Goal: Information Seeking & Learning: Get advice/opinions

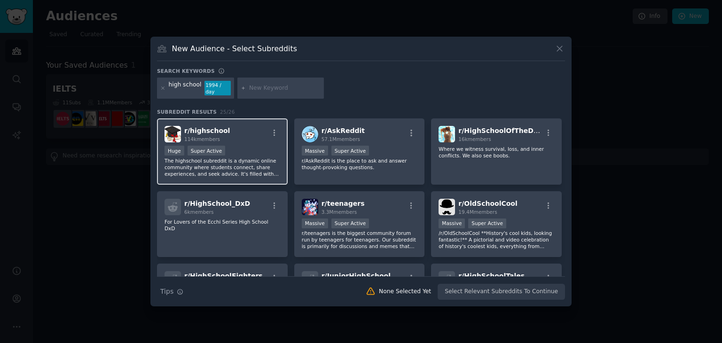
click at [248, 139] on div "r/ highschool 114k members" at bounding box center [223, 134] width 116 height 16
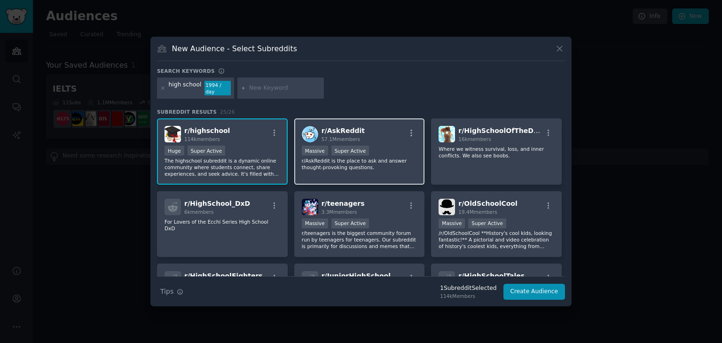
click at [380, 146] on div ">= 95th percentile for submissions / day Massive Super Active" at bounding box center [360, 152] width 116 height 12
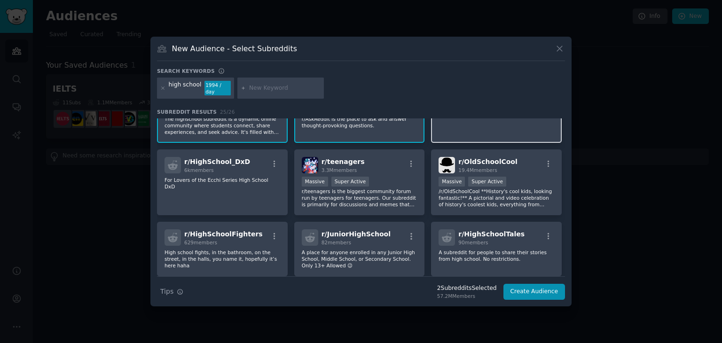
scroll to position [47, 0]
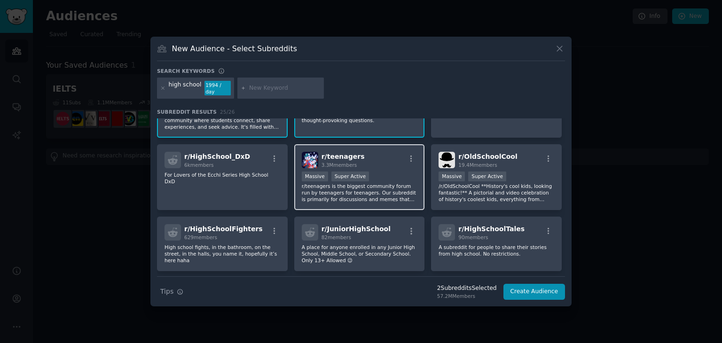
click at [406, 172] on div ">= 95th percentile for submissions / day Massive Super Active" at bounding box center [360, 178] width 116 height 12
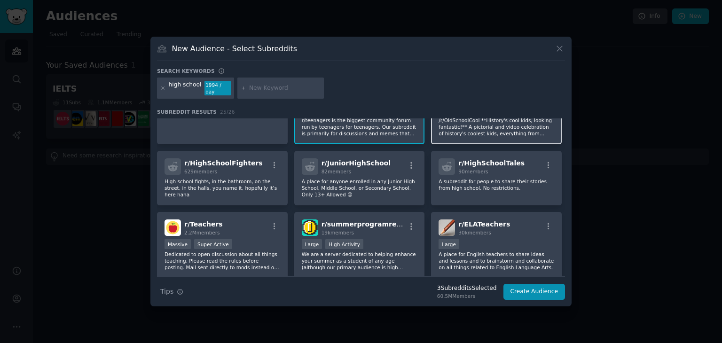
scroll to position [141, 0]
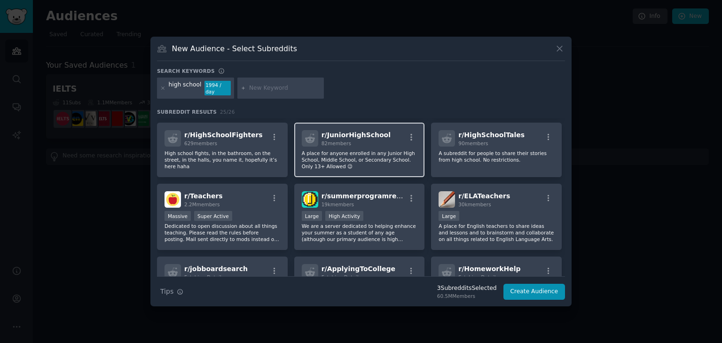
click at [403, 139] on div "r/ JuniorHighSchool 82 members" at bounding box center [360, 138] width 116 height 16
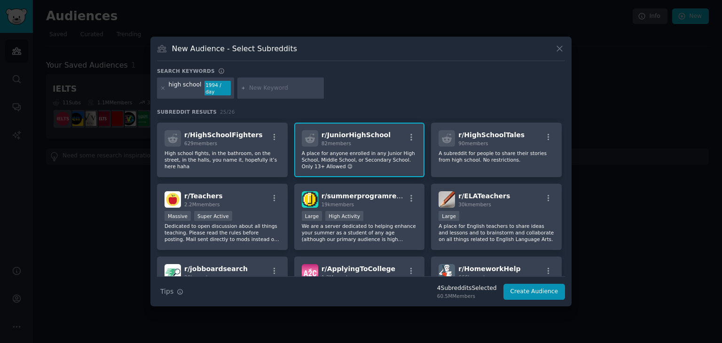
click at [278, 87] on input "text" at bounding box center [284, 88] width 71 height 8
type input "الثانوية"
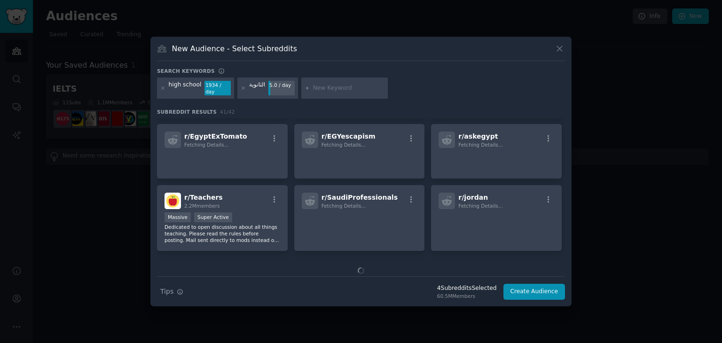
scroll to position [430, 0]
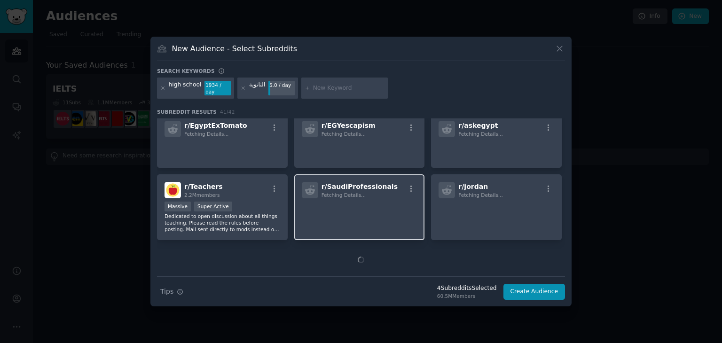
click at [373, 202] on p at bounding box center [360, 212] width 116 height 20
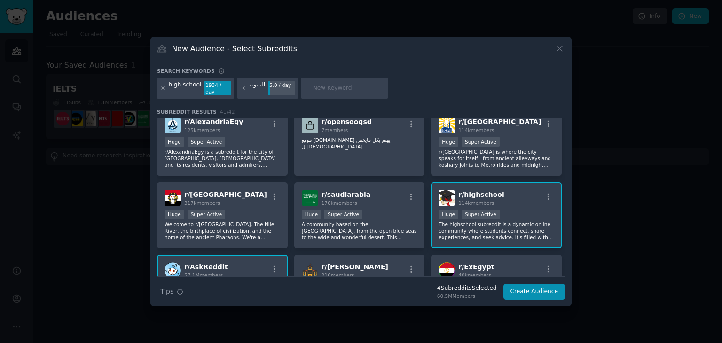
scroll to position [0, 0]
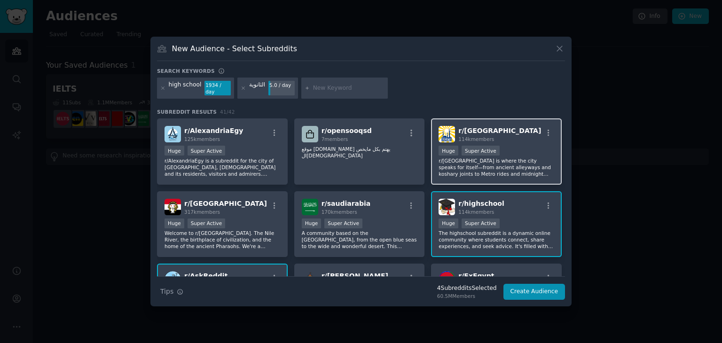
click at [522, 139] on div "r/ CAIRO 114k members Huge Super Active r/[GEOGRAPHIC_DATA] is where the city s…" at bounding box center [496, 152] width 131 height 66
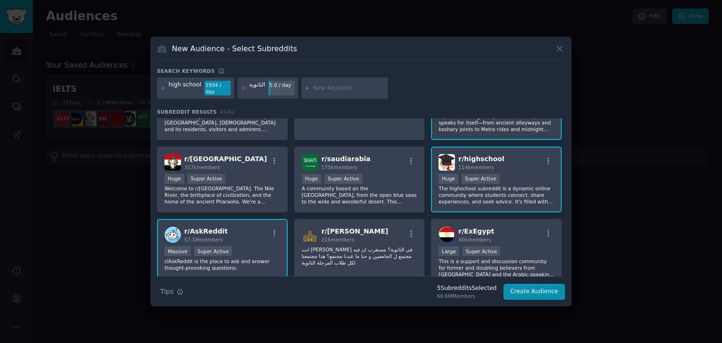
scroll to position [47, 0]
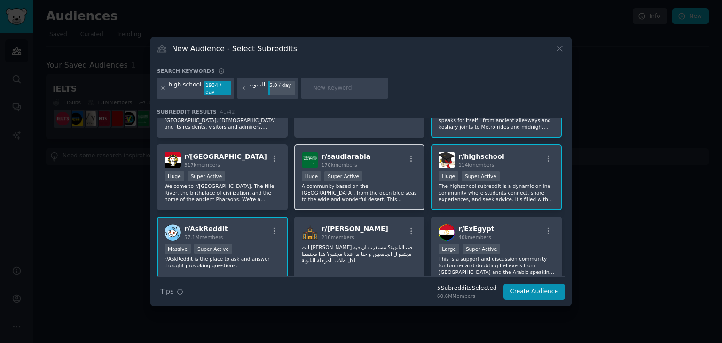
click at [400, 177] on div "Huge Super Active" at bounding box center [360, 178] width 116 height 12
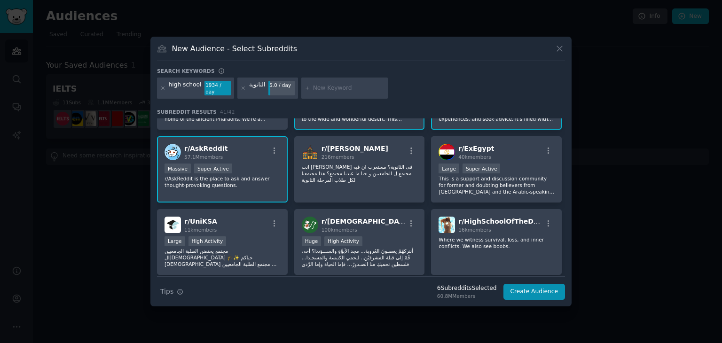
scroll to position [141, 0]
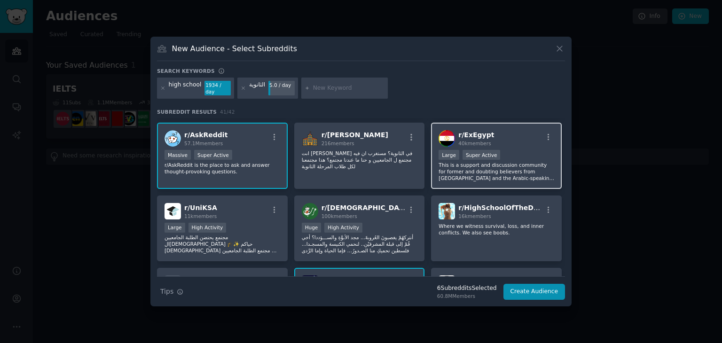
click at [509, 162] on p "‪This is a support and discussion community for former and doubting believers f…" at bounding box center [497, 172] width 116 height 20
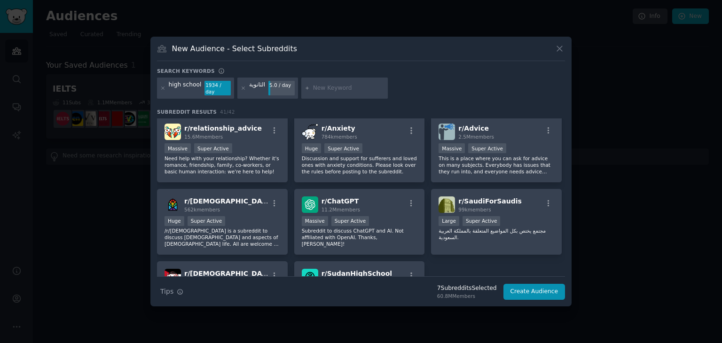
scroll to position [806, 0]
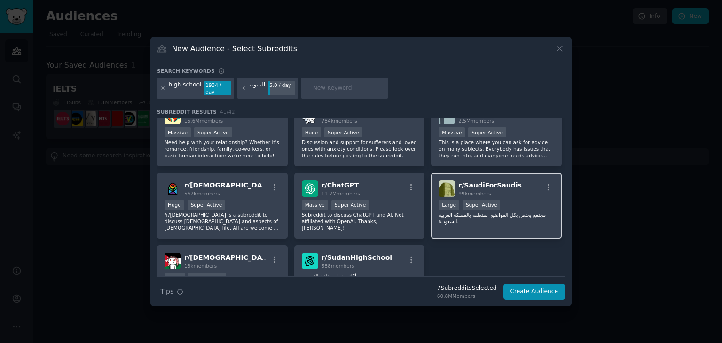
click at [528, 212] on p "مجتمع يختص بكل المواضيع المتعلقة بالمملكة العربية السعودية." at bounding box center [497, 218] width 116 height 13
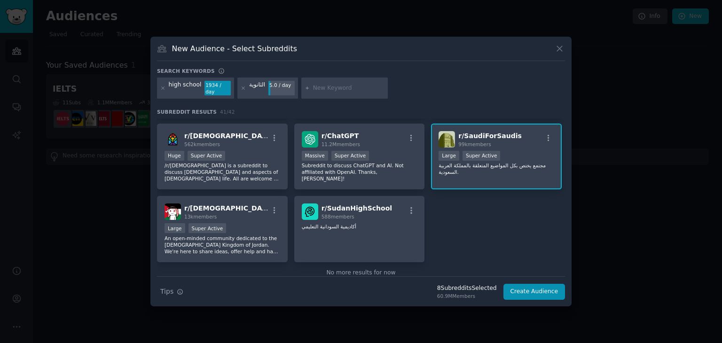
scroll to position [869, 0]
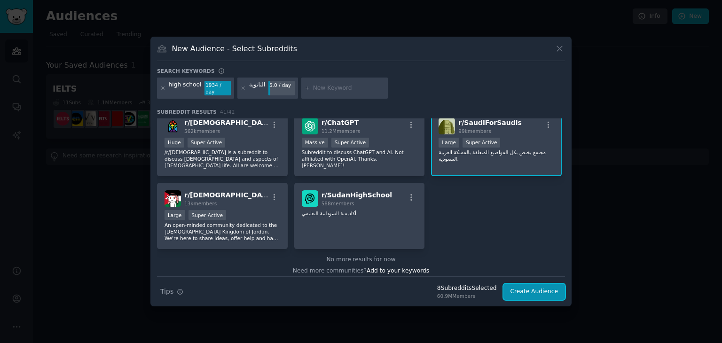
click at [523, 288] on button "Create Audience" at bounding box center [535, 292] width 62 height 16
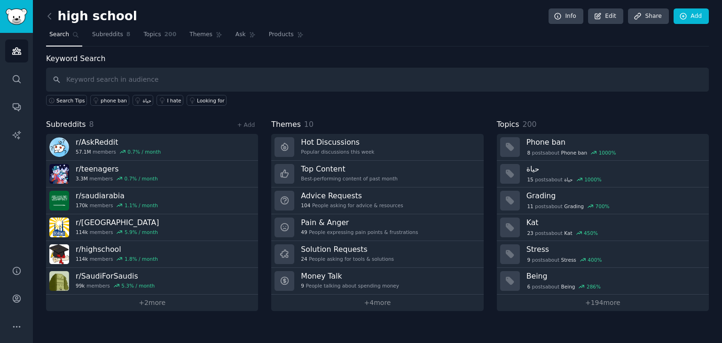
click at [128, 83] on input "text" at bounding box center [377, 80] width 663 height 24
type input "ا"
type input "ح"
type input "ه"
click at [70, 97] on span "Search Tips" at bounding box center [70, 100] width 29 height 7
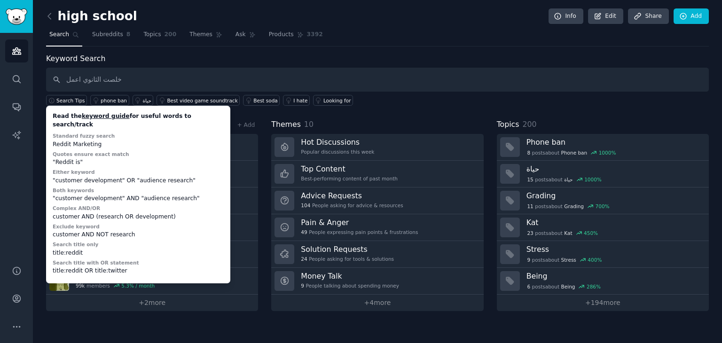
click at [184, 195] on div ""customer development" AND "audience research"" at bounding box center [138, 199] width 171 height 8
drag, startPoint x: 182, startPoint y: 174, endPoint x: 47, endPoint y: 172, distance: 134.0
click at [47, 172] on div "Read the keyword guide for useful words to search/track Standard fuzzy search R…" at bounding box center [138, 195] width 184 height 178
copy div ""customer development" OR "audience research""
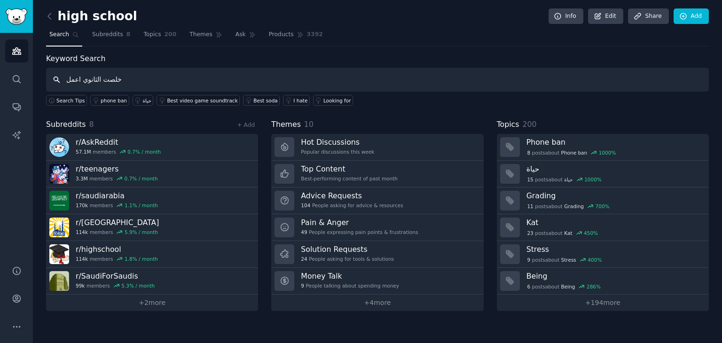
click at [133, 81] on input "خلصت الثانوي اعمل" at bounding box center [377, 80] width 663 height 24
drag, startPoint x: 133, startPoint y: 81, endPoint x: 11, endPoint y: 85, distance: 121.9
click at [11, 85] on div "Advanced Search Audiences Search Conversations AI Reports Help Account More hig…" at bounding box center [361, 171] width 722 height 343
click at [175, 87] on input "خلصت الثانوي اعمل" at bounding box center [377, 80] width 663 height 24
click at [120, 76] on input "خلصت الثانوي اعمل" at bounding box center [377, 80] width 663 height 24
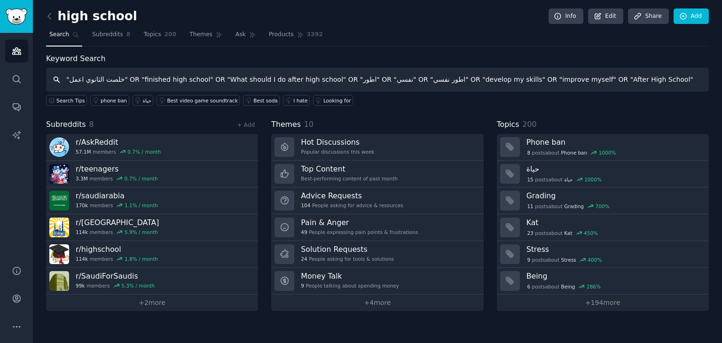
type input ""خلصت الثانوي اعمل" OR "finished high school" OR "What should I do after high s…"
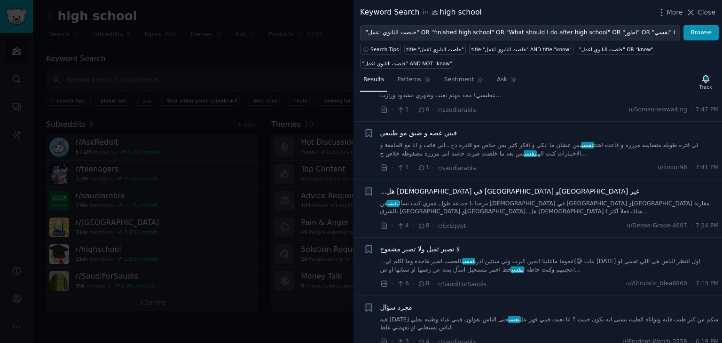
scroll to position [47, 0]
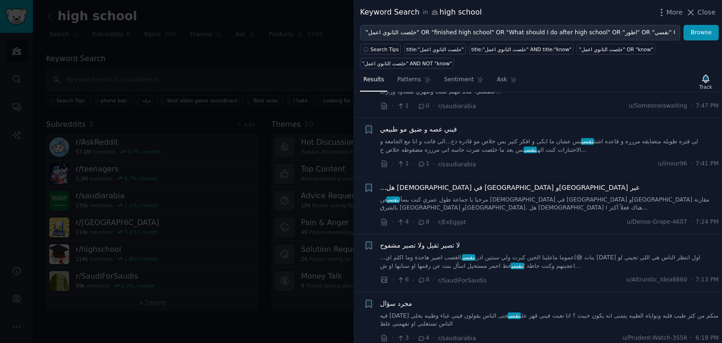
click at [550, 151] on link "لي فتره طويله متضايقه مررره و قاعده اشتت نفسي بس عشان ما ابكي و افكر كثير بس خل…" at bounding box center [549, 146] width 339 height 16
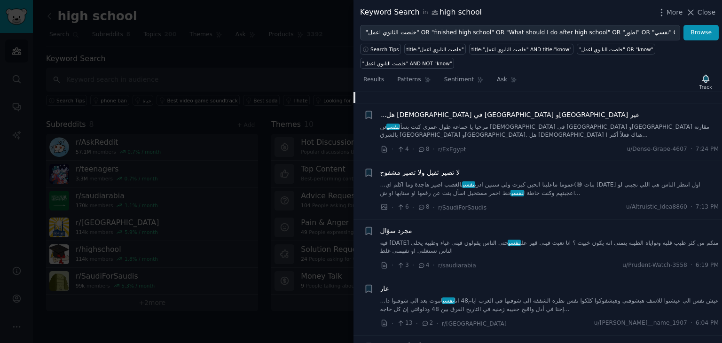
scroll to position [26, 0]
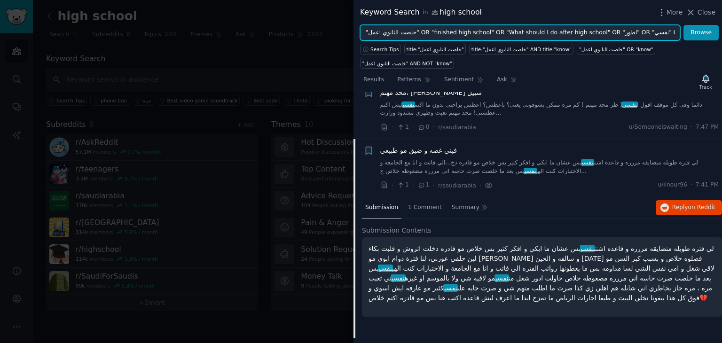
click at [630, 37] on input ""خلصت الثانوي اعمل" OR "finished high school" OR "What should I do after high s…" at bounding box center [520, 33] width 320 height 16
click at [628, 37] on input ""خلصت الثانوي اعمل" OR "finished high school" OR "What should I do after high s…" at bounding box center [520, 33] width 320 height 16
click at [632, 34] on input ""خلصت الثانوي اعمل" OR "finished high school" OR "What should I do after high s…" at bounding box center [520, 33] width 320 height 16
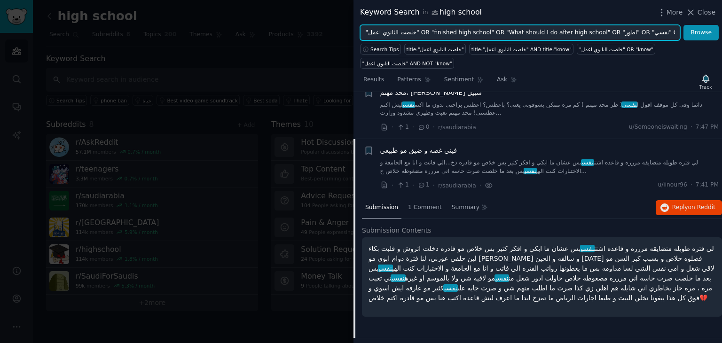
click at [632, 34] on input ""خلصت الثانوي اعمل" OR "finished high school" OR "What should I do after high s…" at bounding box center [520, 33] width 320 height 16
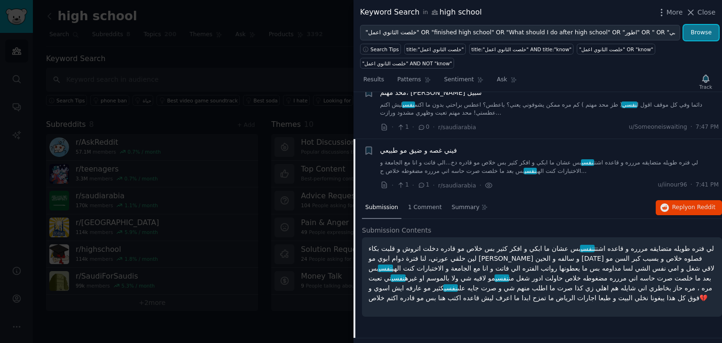
click at [696, 35] on button "Browse" at bounding box center [701, 33] width 35 height 16
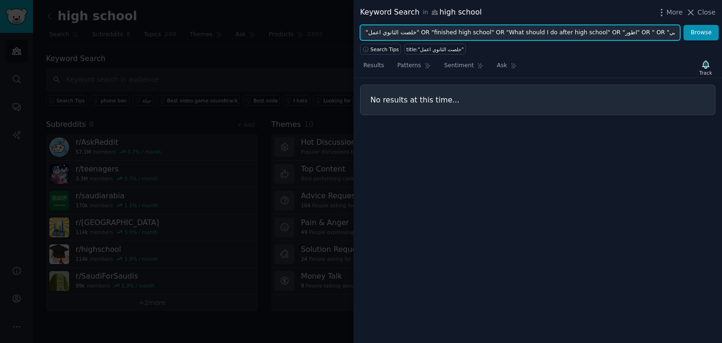
click at [615, 29] on input ""خلصت الثانوي اعمل" OR "finished high school" OR "What should I do after high s…" at bounding box center [520, 33] width 320 height 16
click at [623, 35] on input ""خلصت الثانوي اعمل" OR "finished high school" OR "What should I do after high s…" at bounding box center [520, 33] width 320 height 16
click at [630, 31] on input ""خلصت الثانوي اعمل" OR "finished high school" OR "What should I do after high s…" at bounding box center [520, 33] width 320 height 16
drag, startPoint x: 630, startPoint y: 33, endPoint x: 617, endPoint y: 33, distance: 13.2
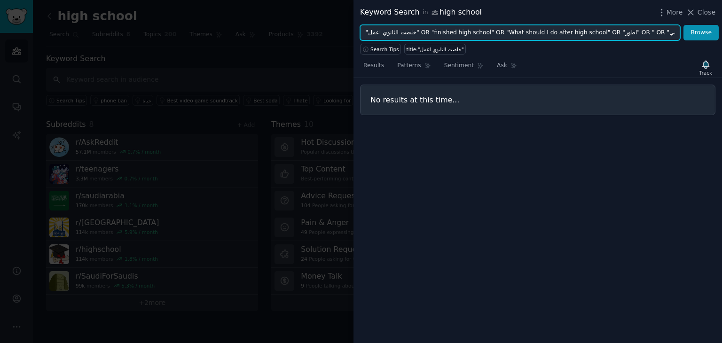
click at [617, 33] on input ""خلصت الثانوي اعمل" OR "finished high school" OR "What should I do after high s…" at bounding box center [520, 33] width 320 height 16
type input ""خلصت الثانوي اعمل" OR "finished high school" OR "What should I do after high s…"
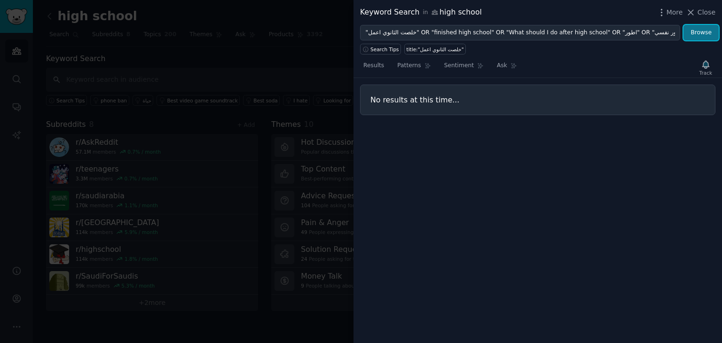
click at [706, 32] on button "Browse" at bounding box center [701, 33] width 35 height 16
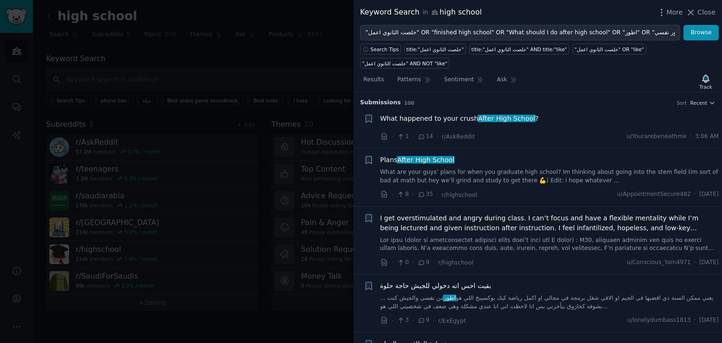
click at [513, 170] on link "What are your guys’ plans for when you graduate high school? Im thinking about …" at bounding box center [549, 176] width 339 height 16
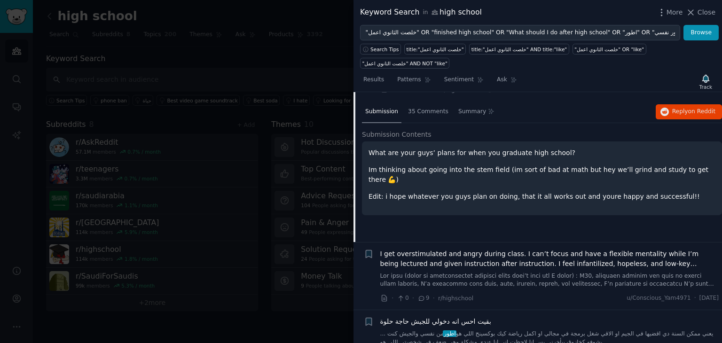
scroll to position [103, 0]
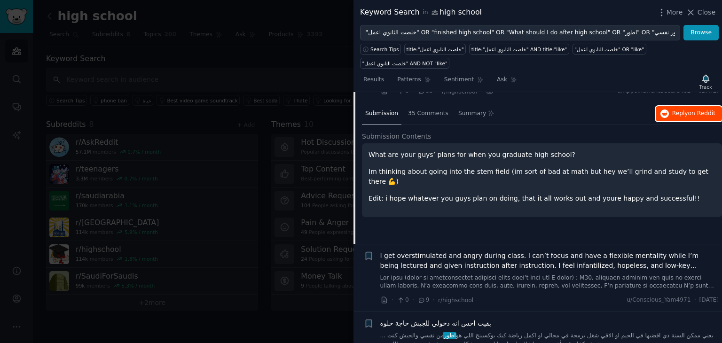
click at [678, 111] on span "Reply on Reddit" at bounding box center [694, 114] width 43 height 8
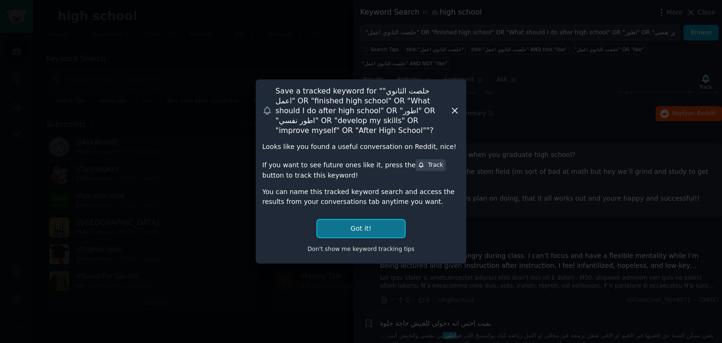
click at [366, 230] on button "Got it!" at bounding box center [360, 228] width 87 height 17
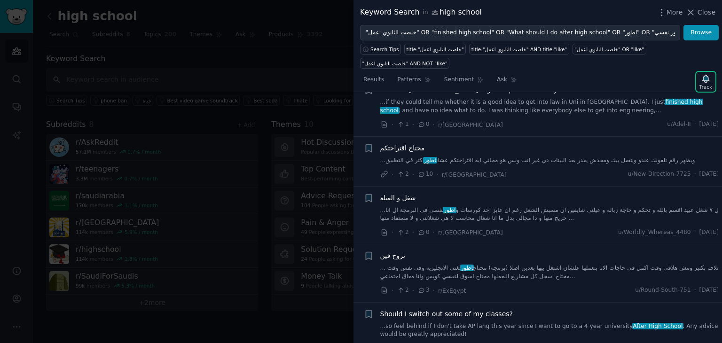
scroll to position [809, 0]
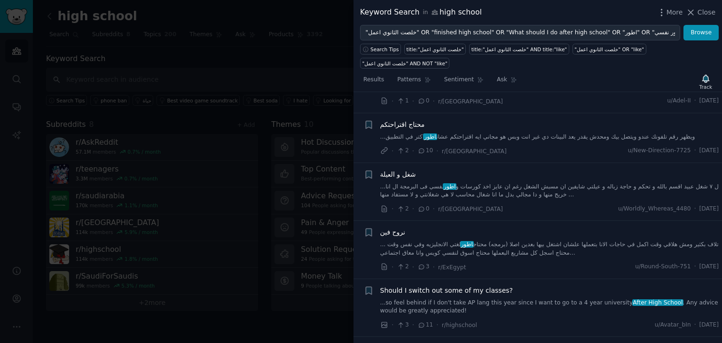
click at [406, 134] on link "...ويظهر رقم تلفونك عندو ويتصل بيك ومحدش يقدر يعد البينات دي غير انت وبس هو مجا…" at bounding box center [549, 137] width 339 height 8
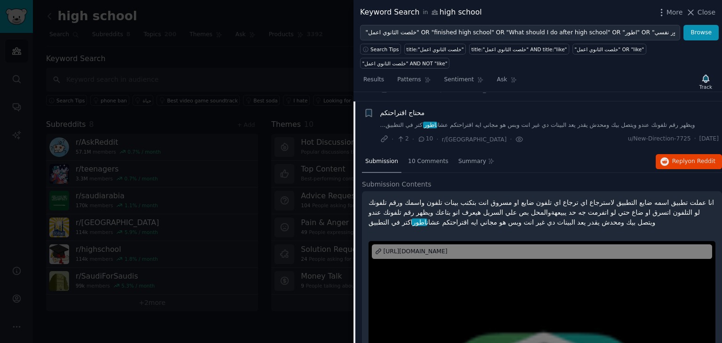
scroll to position [688, 0]
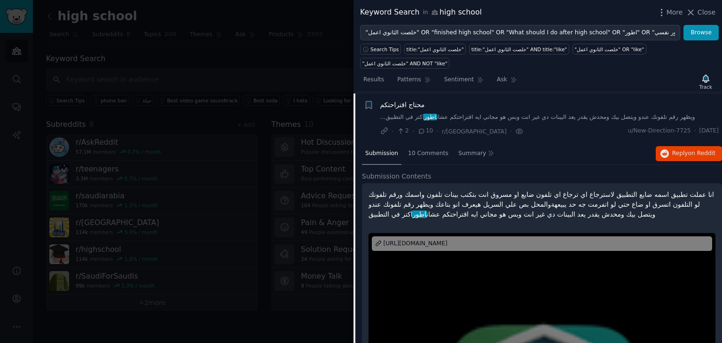
click at [446, 113] on link "...ويظهر رقم تلفونك عندو ويتصل بيك ومحدش يقدر يعد البينات دي غير انت وبس هو مجا…" at bounding box center [549, 117] width 339 height 8
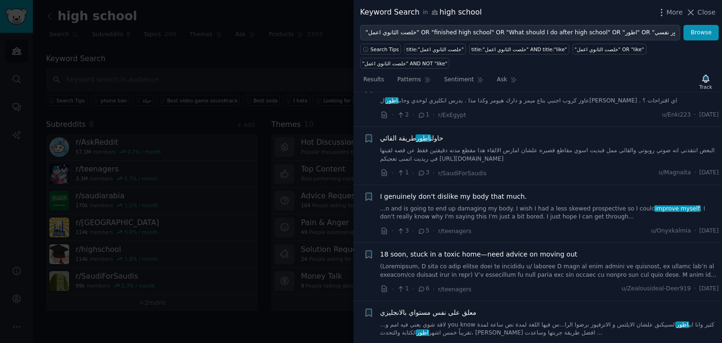
scroll to position [1111, 0]
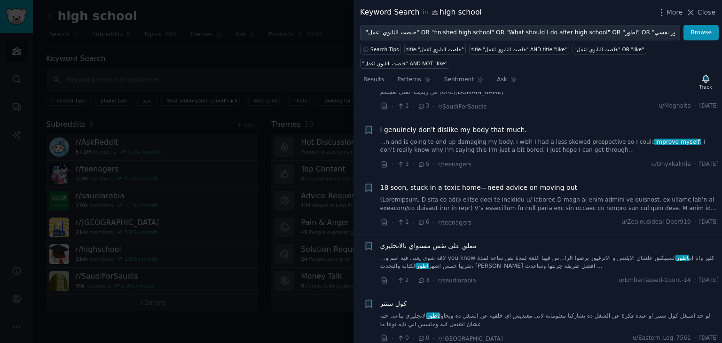
click at [657, 261] on link "...لاقة شوي يعني فيه امم و you know كثير وانا ابي اطور السبيكنق علشان الايلتس و…" at bounding box center [549, 262] width 339 height 16
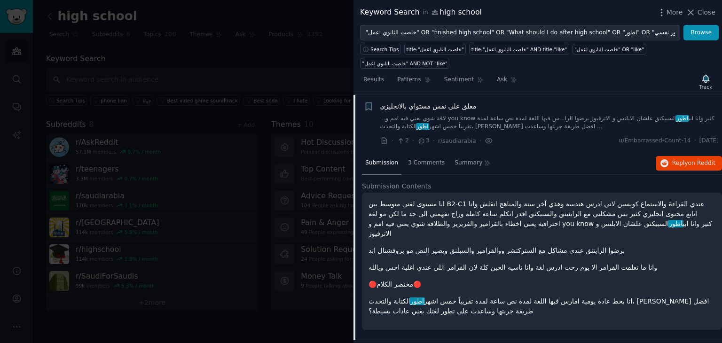
scroll to position [1251, 0]
click at [684, 160] on span "Reply on Reddit" at bounding box center [694, 163] width 43 height 8
